Goal: Information Seeking & Learning: Learn about a topic

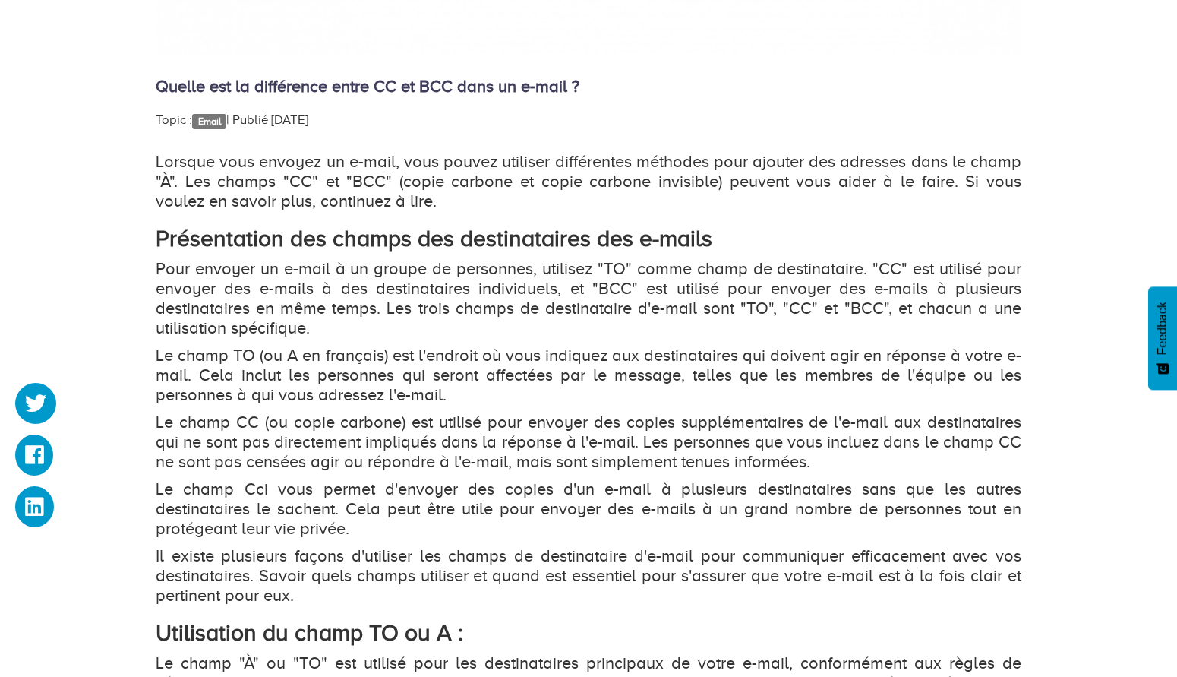
scroll to position [965, 0]
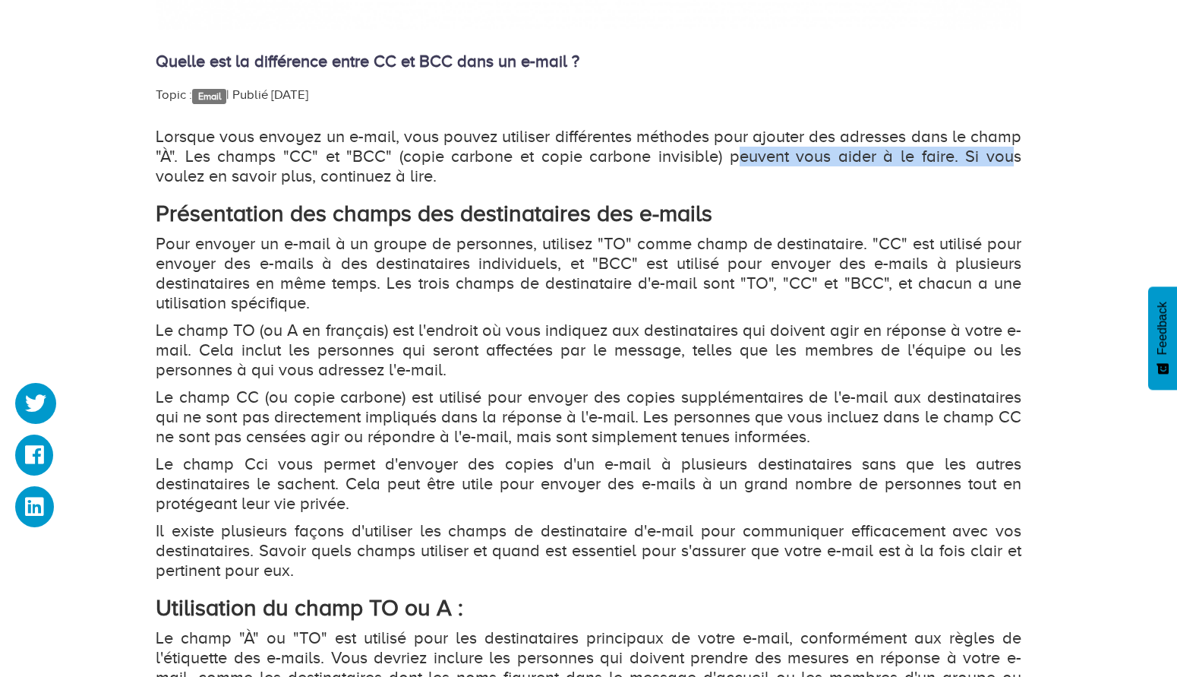
drag, startPoint x: 707, startPoint y: 157, endPoint x: 962, endPoint y: 161, distance: 255.3
click at [962, 161] on p "Lorsque vous envoyez un e-mail, vous pouvez utiliser différentes méthodes pour …" at bounding box center [589, 156] width 866 height 59
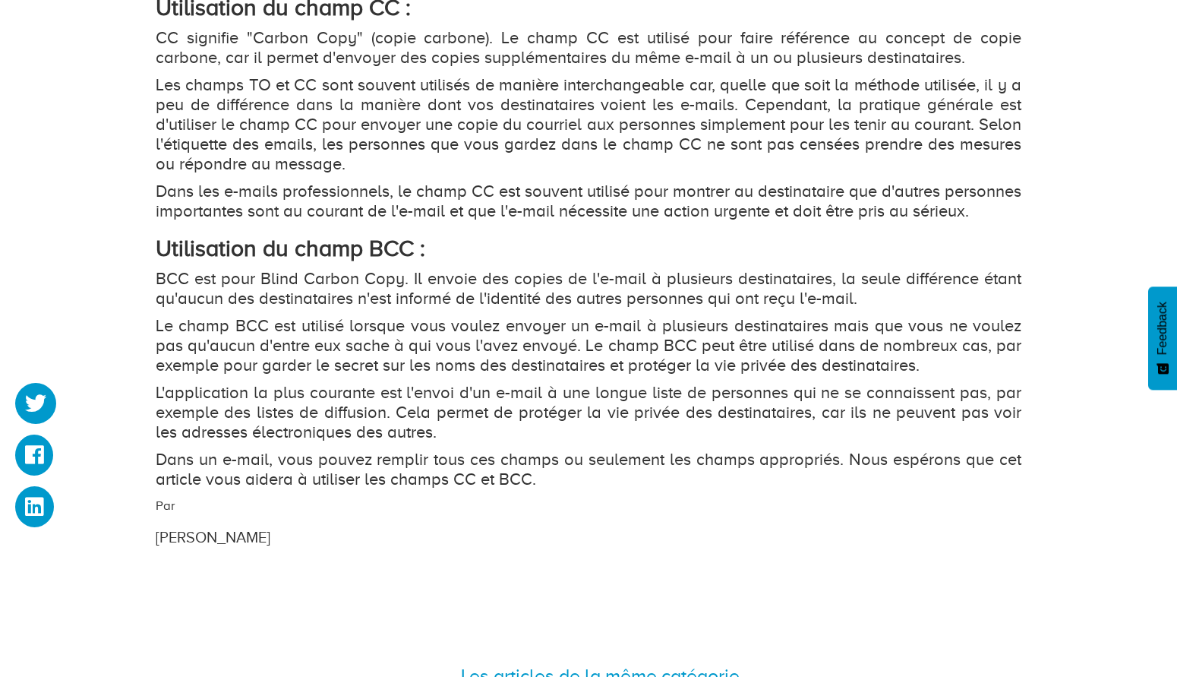
scroll to position [1740, 0]
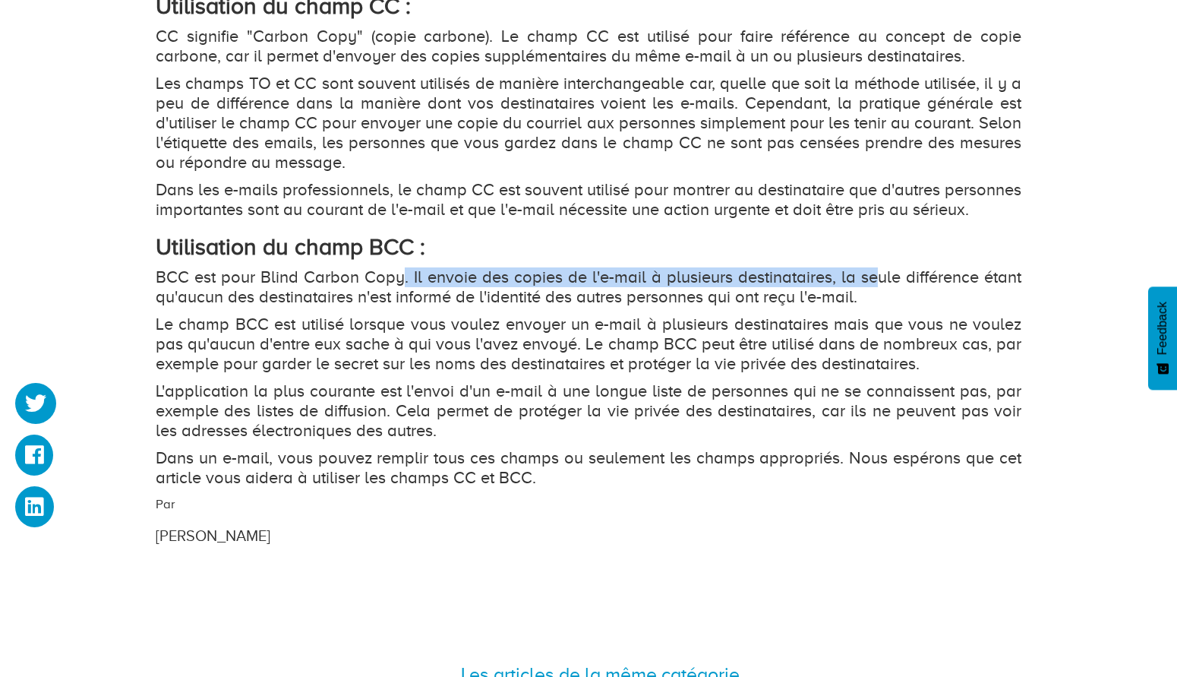
drag, startPoint x: 403, startPoint y: 302, endPoint x: 877, endPoint y: 300, distance: 474.0
click at [877, 300] on p "BCC est pour Blind Carbon Copy. Il envoie des copies de l'e-mail à plusieurs de…" at bounding box center [589, 287] width 866 height 40
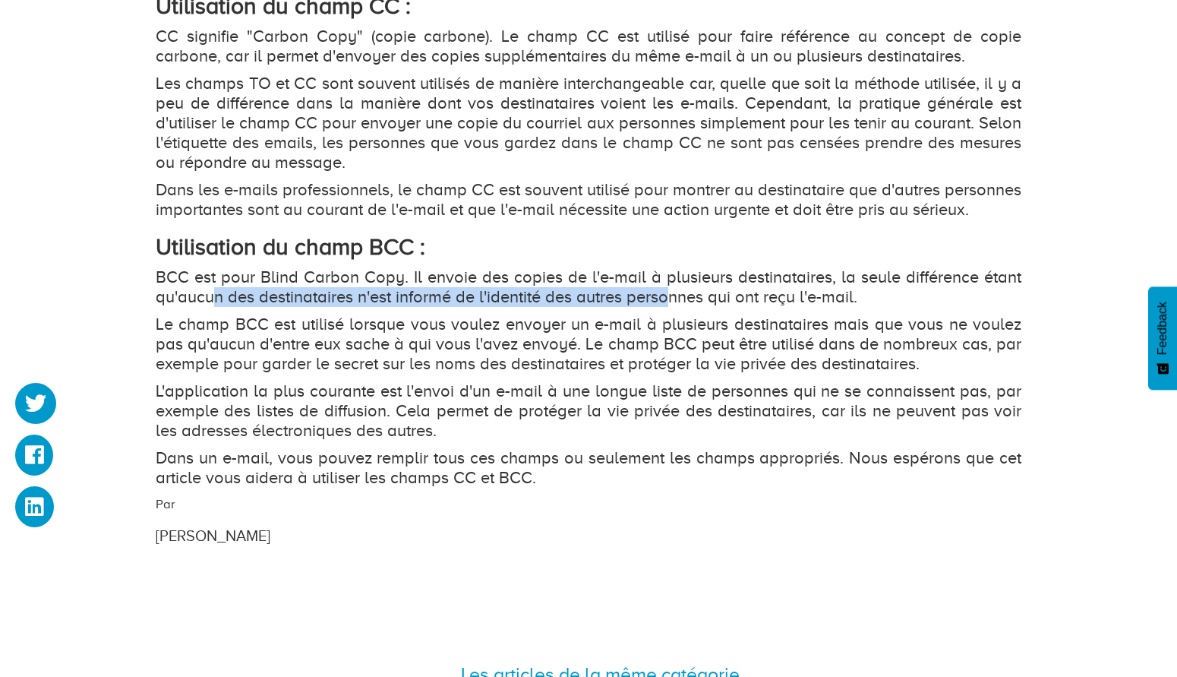
drag, startPoint x: 215, startPoint y: 312, endPoint x: 673, endPoint y: 321, distance: 458.1
click at [673, 307] on p "BCC est pour Blind Carbon Copy. Il envoie des copies de l'e-mail à plusieurs de…" at bounding box center [589, 287] width 866 height 40
drag, startPoint x: 673, startPoint y: 321, endPoint x: 391, endPoint y: 362, distance: 284.7
click at [391, 362] on p "Le champ BCC est utilisé lorsque vous voulez envoyer un e-mail à plusieurs dest…" at bounding box center [589, 343] width 866 height 59
drag, startPoint x: 261, startPoint y: 339, endPoint x: 529, endPoint y: 361, distance: 269.1
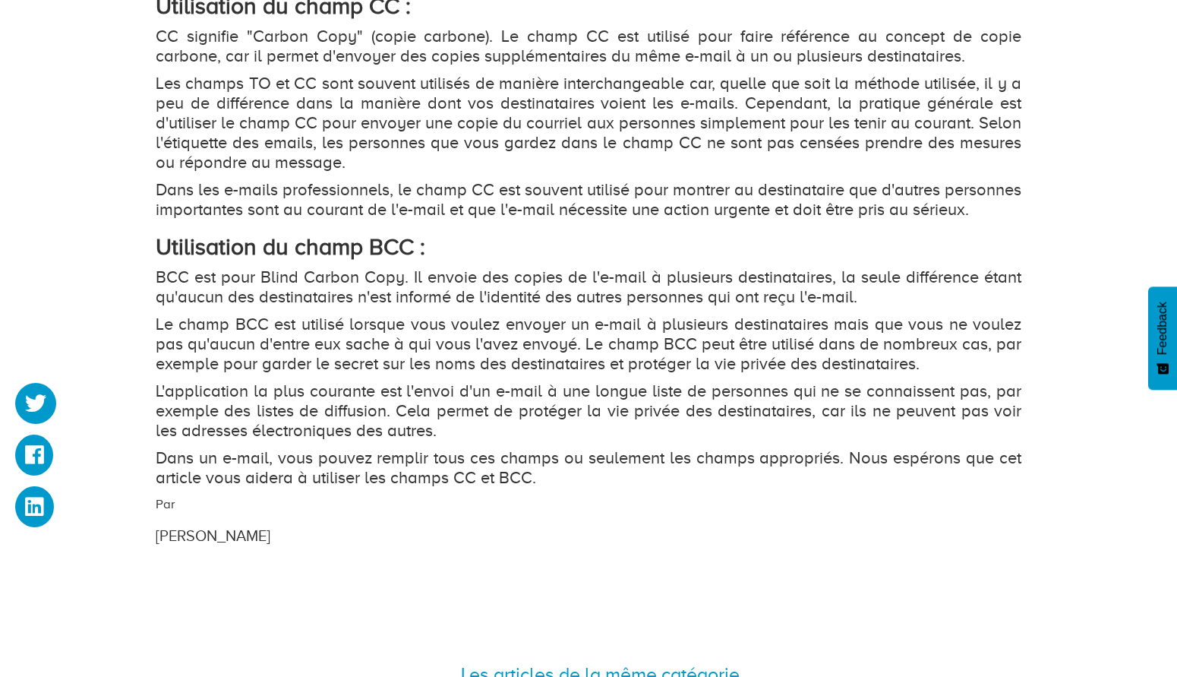
click at [529, 361] on p "Le champ BCC est utilisé lorsque vous voulez envoyer un e-mail à plusieurs dest…" at bounding box center [589, 343] width 866 height 59
click at [529, 359] on p "Le champ BCC est utilisé lorsque vous voulez envoyer un e-mail à plusieurs dest…" at bounding box center [589, 343] width 866 height 59
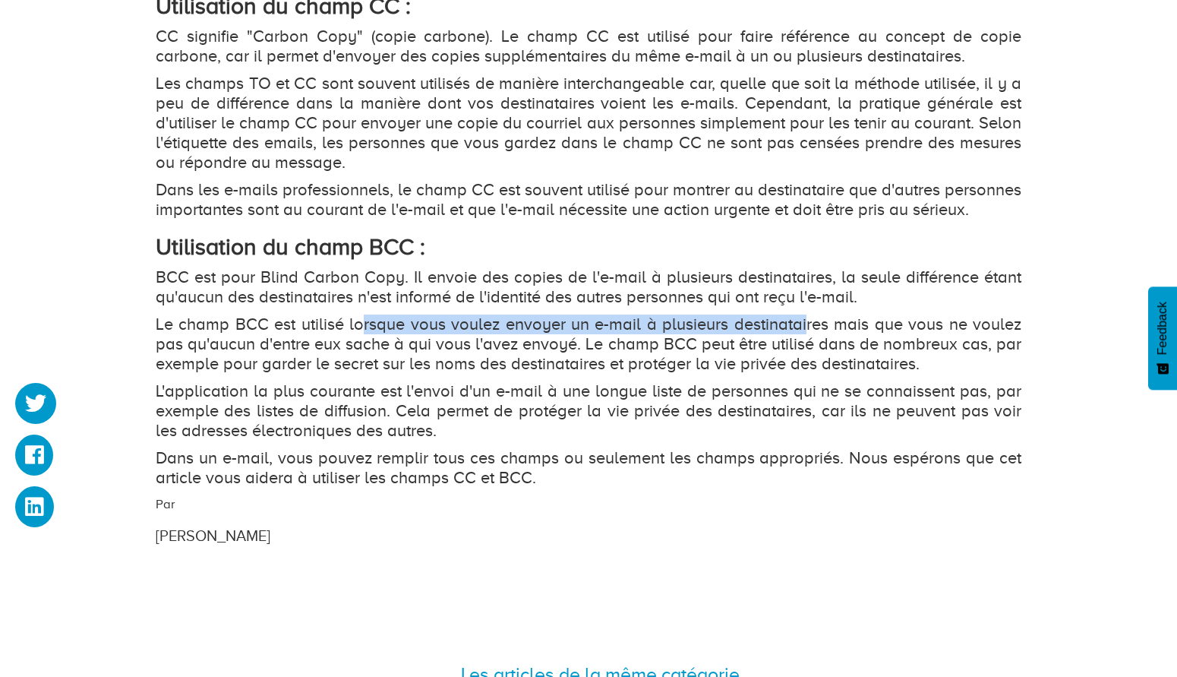
drag, startPoint x: 359, startPoint y: 348, endPoint x: 807, endPoint y: 332, distance: 448.5
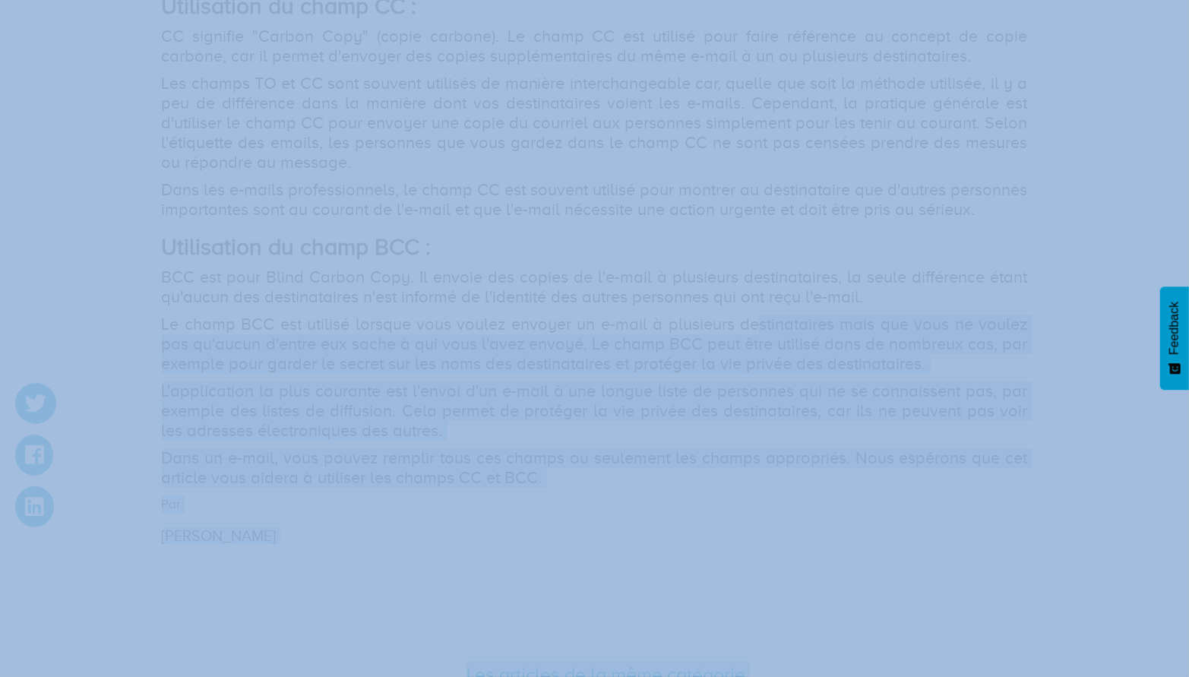
drag, startPoint x: 753, startPoint y: 353, endPoint x: 990, endPoint y: 371, distance: 237.7
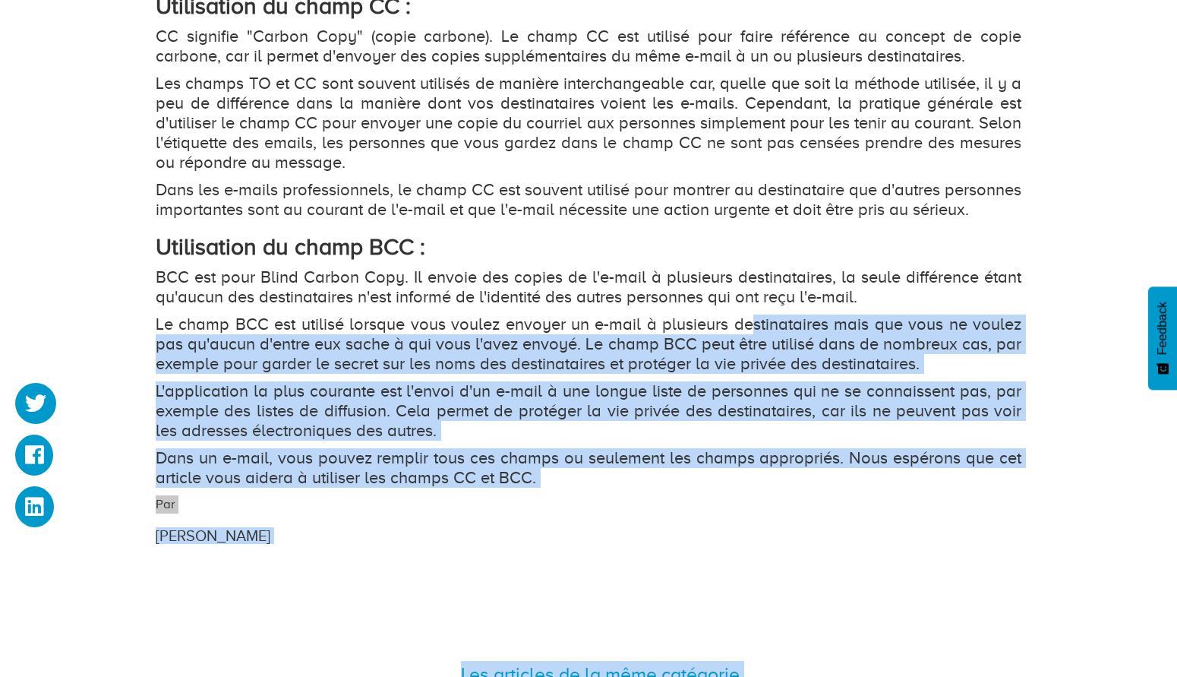
click at [685, 429] on p "L'application la plus courante est l'envoi d'un e-mail à une longue liste de pe…" at bounding box center [589, 410] width 866 height 59
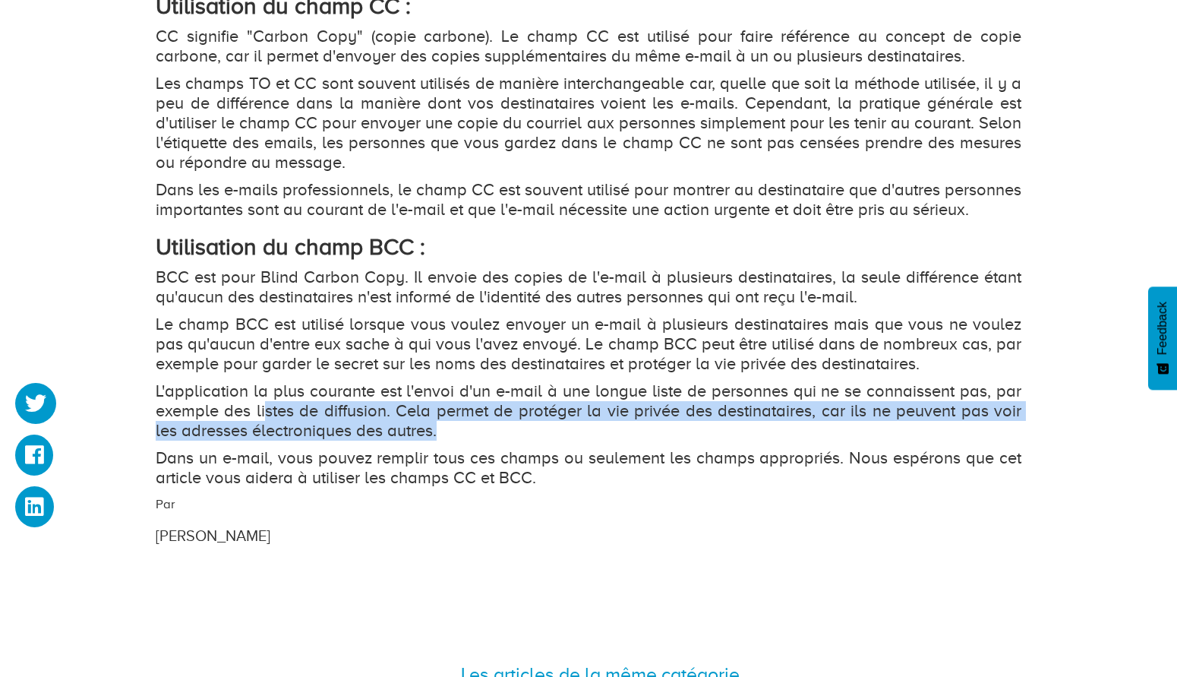
drag, startPoint x: 263, startPoint y: 426, endPoint x: 582, endPoint y: 452, distance: 320.1
click at [582, 441] on p "L'application la plus courante est l'envoi d'un e-mail à une longue liste de pe…" at bounding box center [589, 410] width 866 height 59
